Goal: Task Accomplishment & Management: Manage account settings

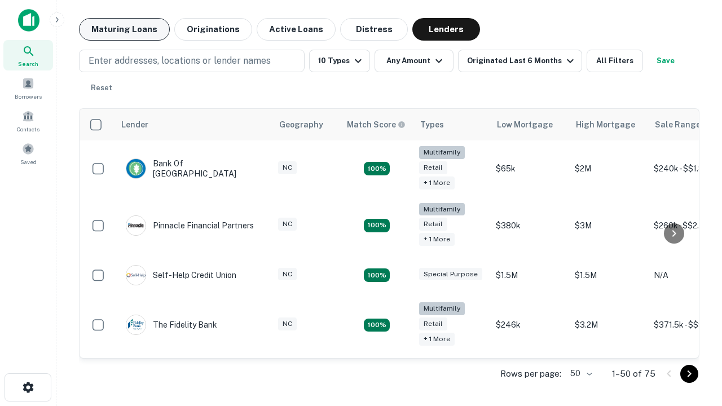
click at [124, 29] on button "Maturing Loans" at bounding box center [124, 29] width 91 height 23
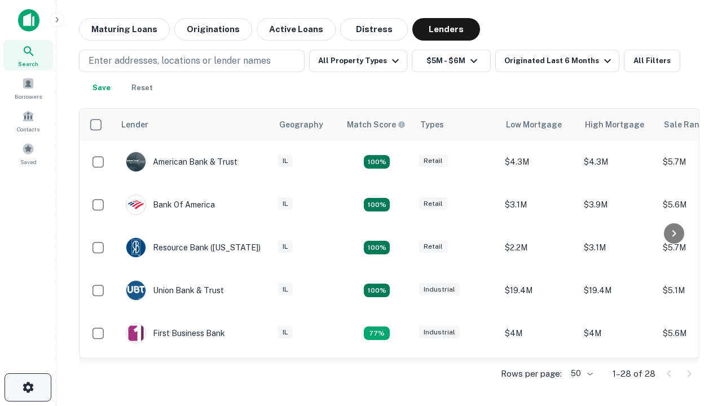
click at [28, 387] on icon "button" at bounding box center [28, 388] width 14 height 14
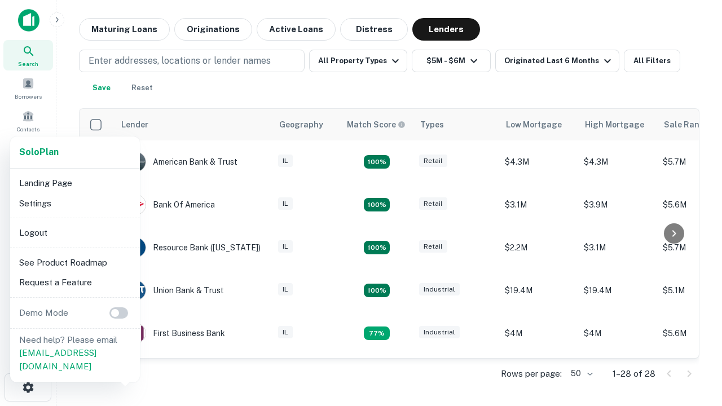
click at [74, 232] on li "Logout" at bounding box center [75, 233] width 121 height 20
